Goal: Navigation & Orientation: Find specific page/section

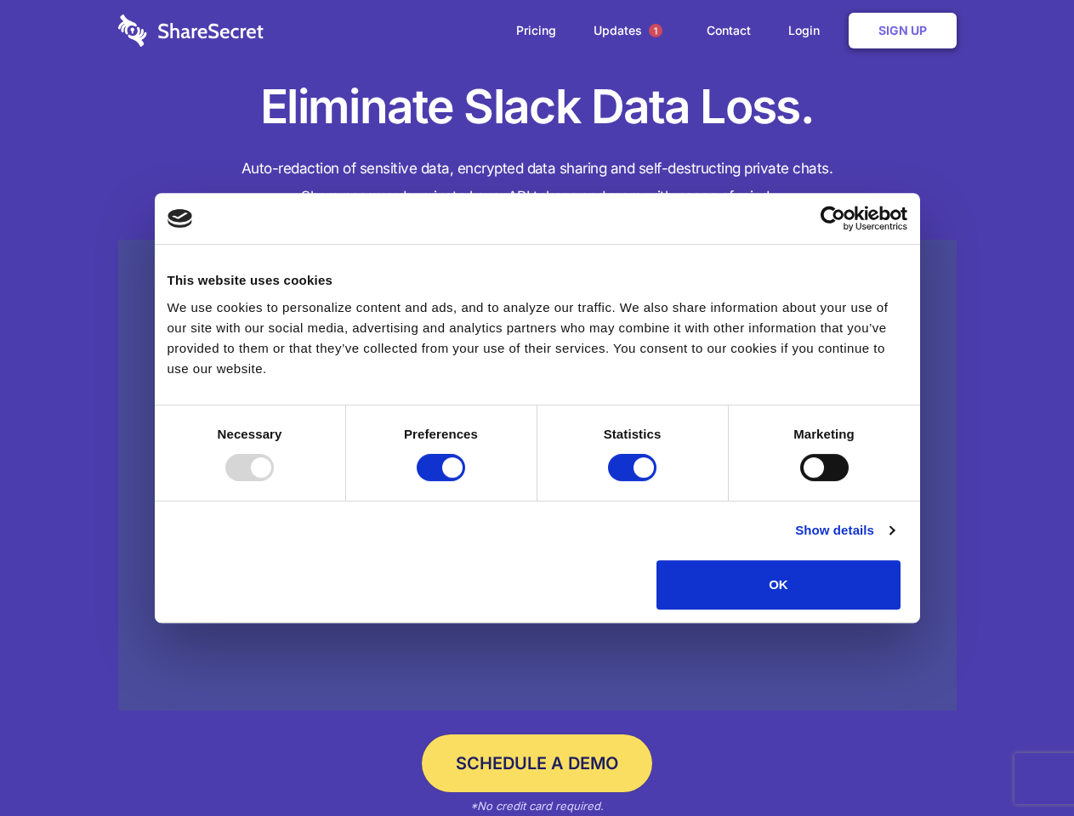
click at [274, 481] on div at bounding box center [249, 467] width 48 height 27
click at [465, 481] on input "Preferences" at bounding box center [441, 467] width 48 height 27
checkbox input "false"
click at [634, 481] on input "Statistics" at bounding box center [632, 467] width 48 height 27
checkbox input "false"
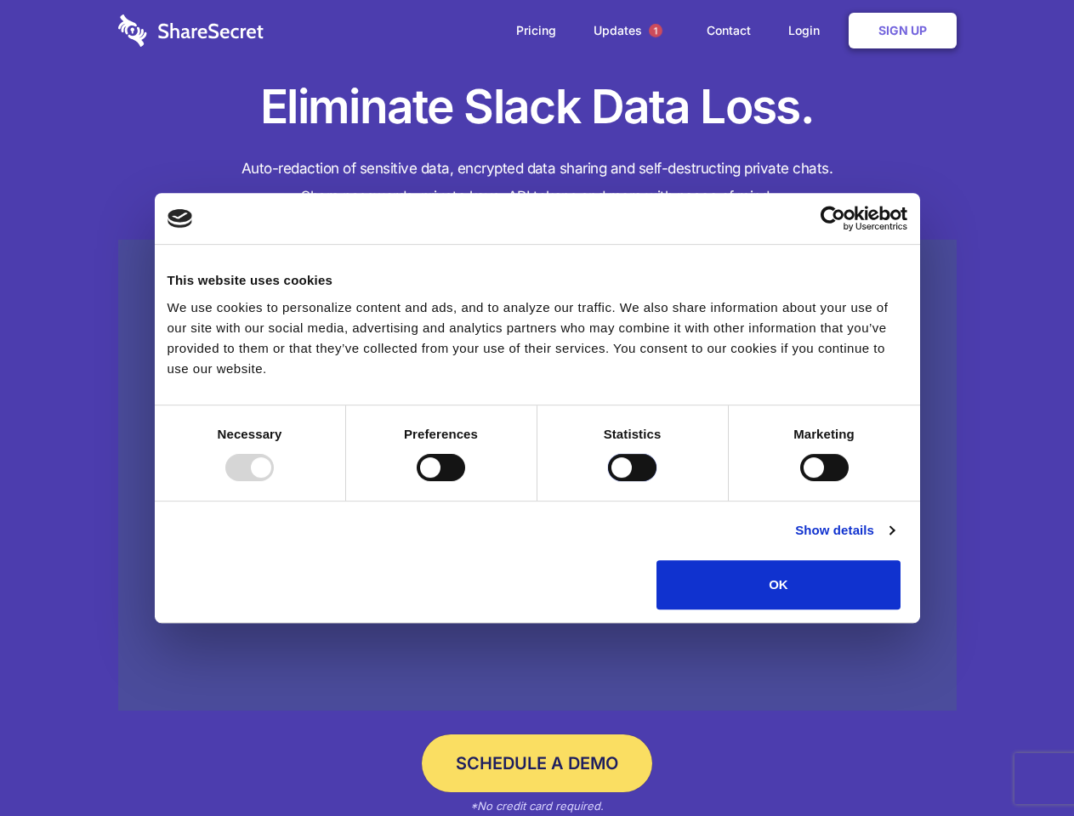
checkbox input "false"
click at [800, 481] on input "Marketing" at bounding box center [824, 467] width 48 height 27
checkbox input "true"
click at [894, 541] on link "Show details" at bounding box center [844, 530] width 99 height 20
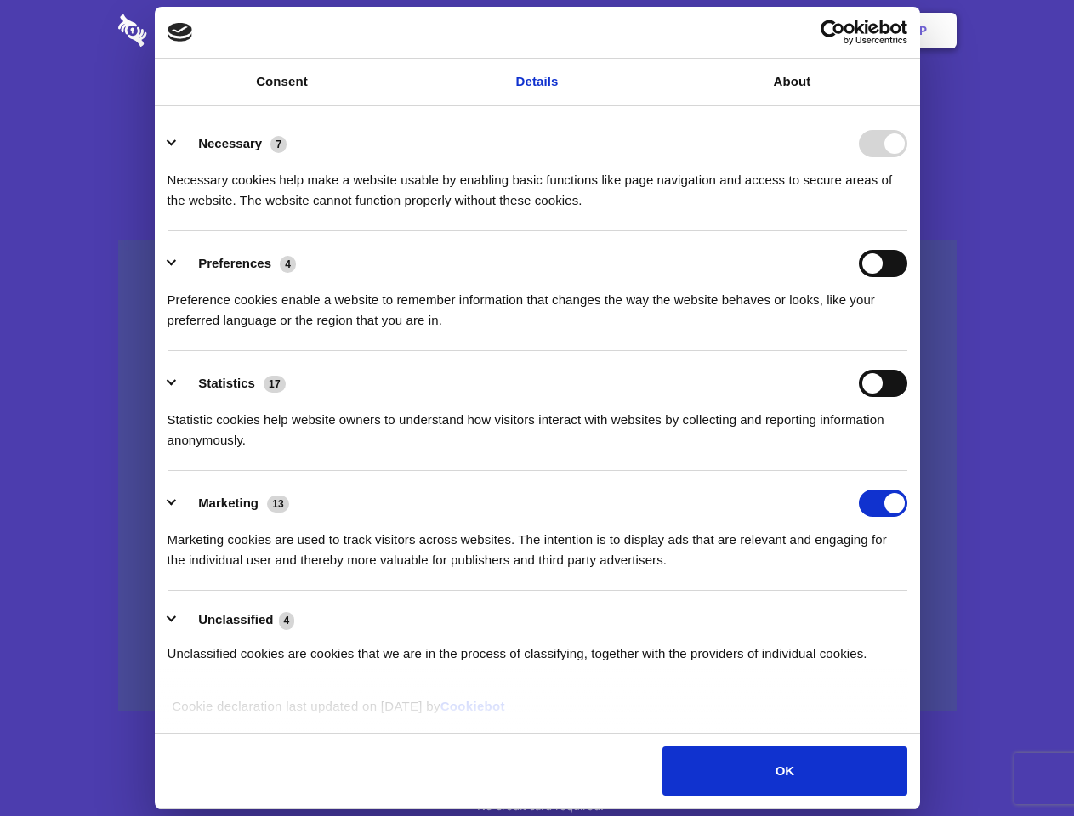
click at [907, 231] on li "Necessary 7 Necessary cookies help make a website usable by enabling basic func…" at bounding box center [538, 171] width 740 height 120
click at [655, 31] on span "1" at bounding box center [656, 31] width 14 height 14
